Goal: Obtain resource: Obtain resource

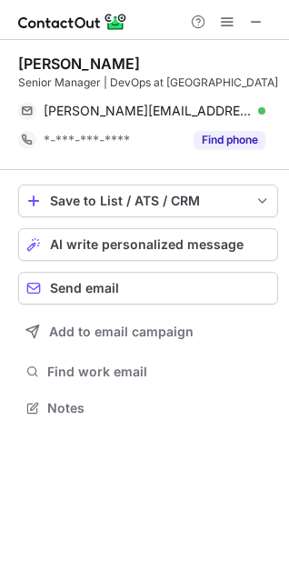
scroll to position [412, 289]
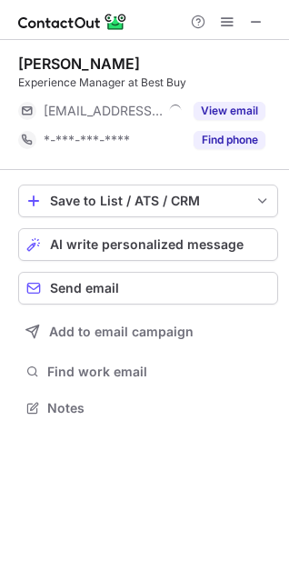
scroll to position [395, 289]
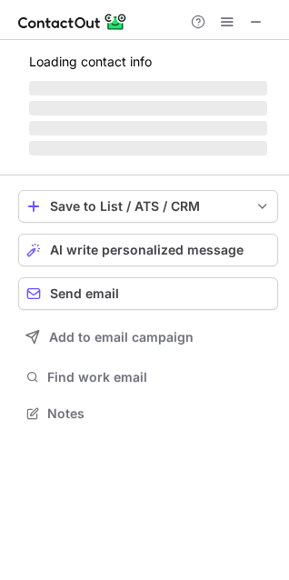
scroll to position [412, 289]
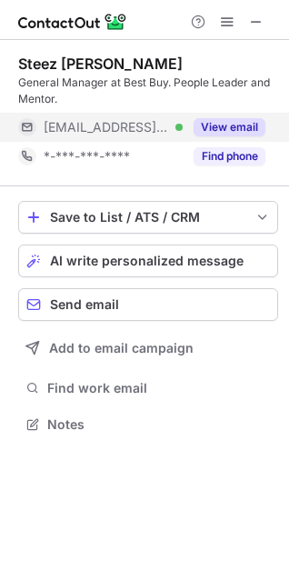
click at [223, 123] on button "View email" at bounding box center [230, 127] width 72 height 18
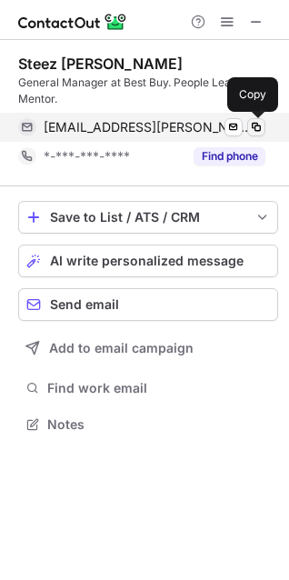
click at [251, 131] on span at bounding box center [256, 127] width 15 height 15
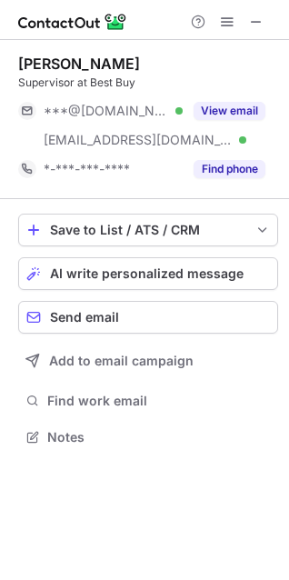
scroll to position [424, 289]
